Goal: Task Accomplishment & Management: Complete application form

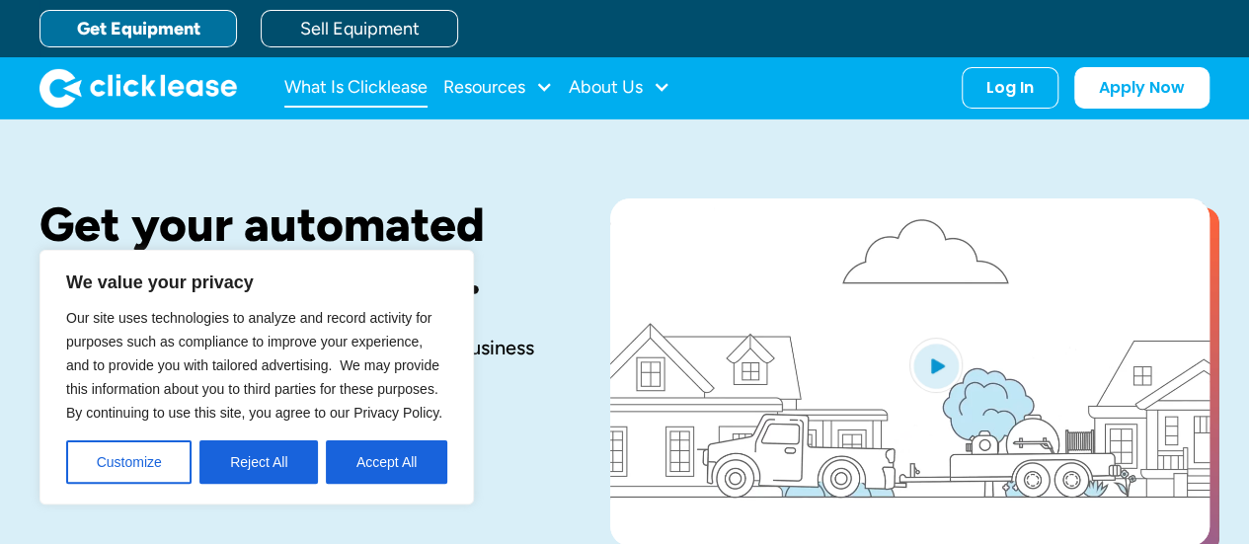
click at [334, 95] on link "What Is Clicklease" at bounding box center [355, 88] width 143 height 40
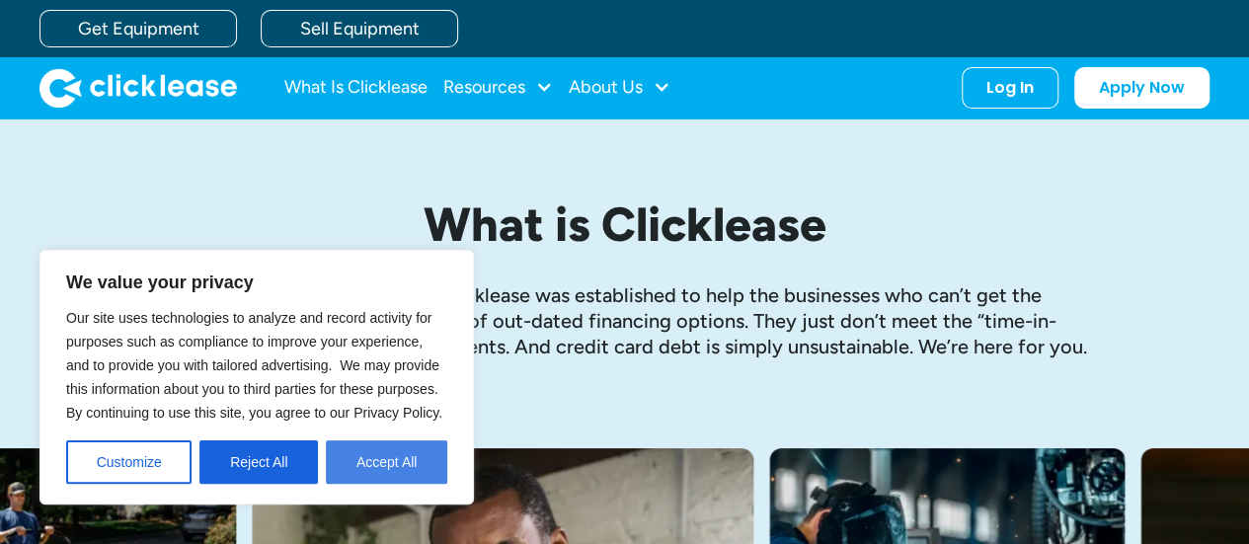
click at [350, 469] on button "Accept All" at bounding box center [386, 461] width 121 height 43
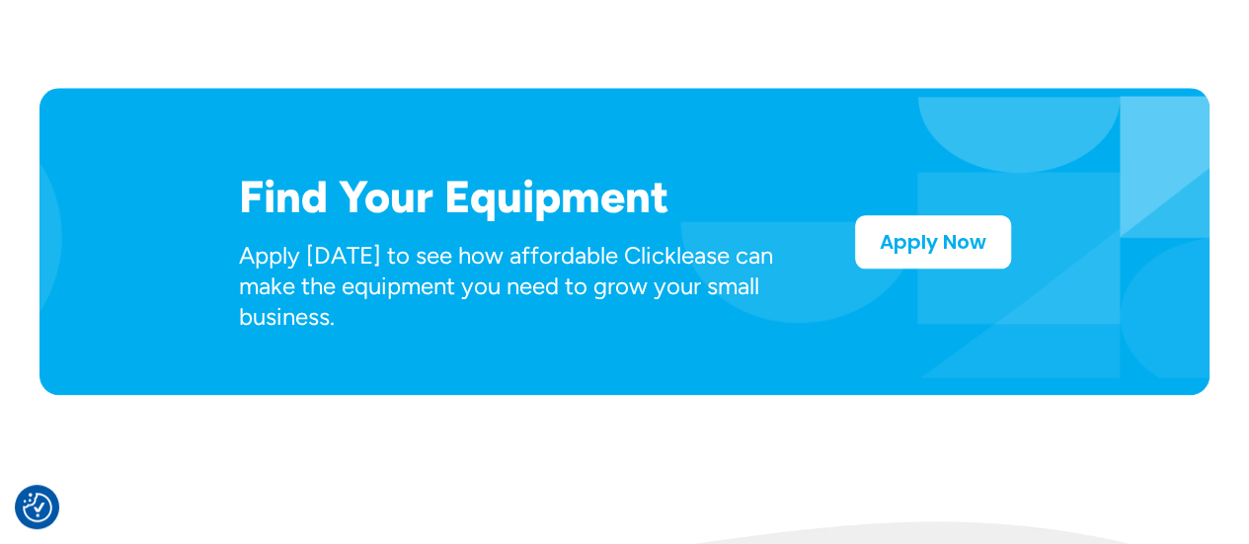
scroll to position [1086, 0]
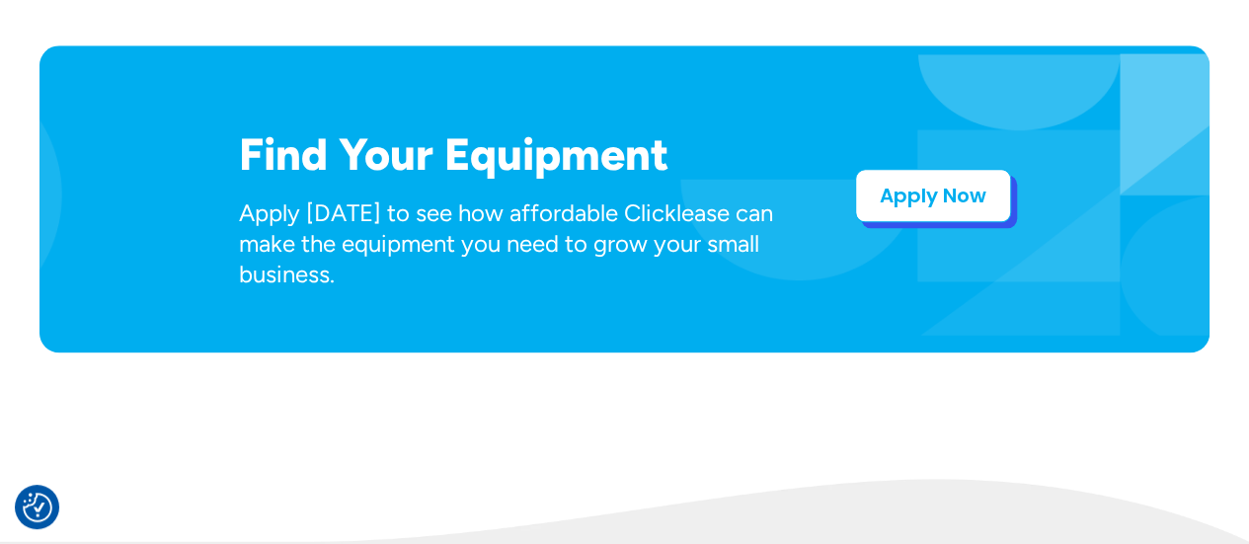
click at [873, 206] on link "Apply Now" at bounding box center [933, 195] width 156 height 53
